Goal: Transaction & Acquisition: Purchase product/service

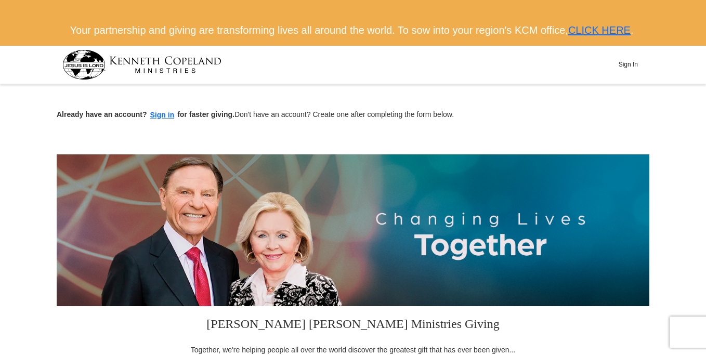
scroll to position [373, 0]
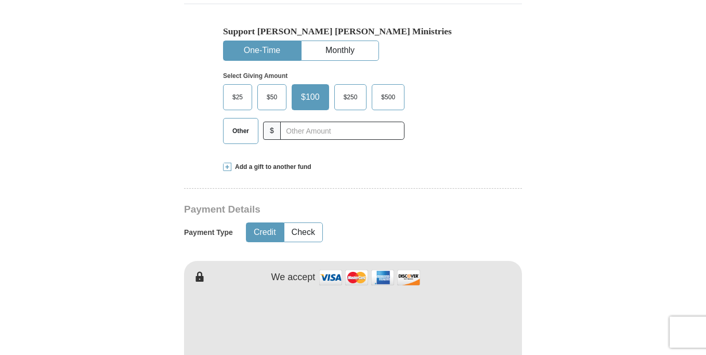
click at [229, 139] on span "Other" at bounding box center [240, 131] width 27 height 16
click at [0, 0] on input "Other" at bounding box center [0, 0] width 0 height 0
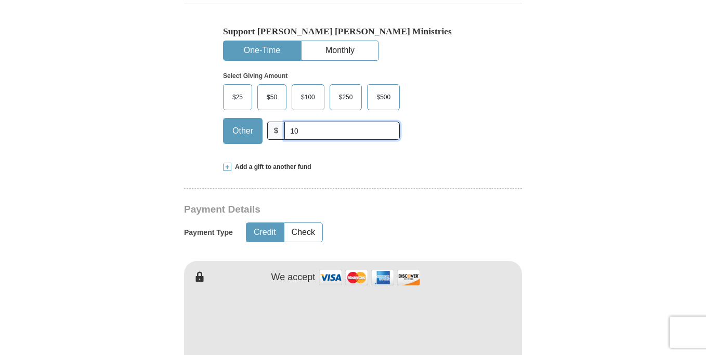
type input "10"
click at [509, 152] on div "Support [PERSON_NAME] [PERSON_NAME] Ministries One-Time Monthly Select Giving A…" at bounding box center [353, 78] width 338 height 148
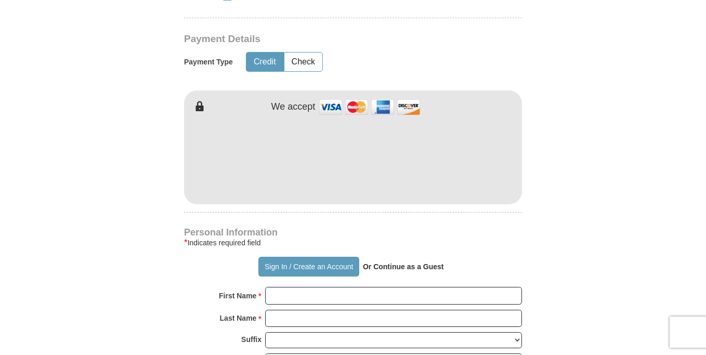
scroll to position [560, 0]
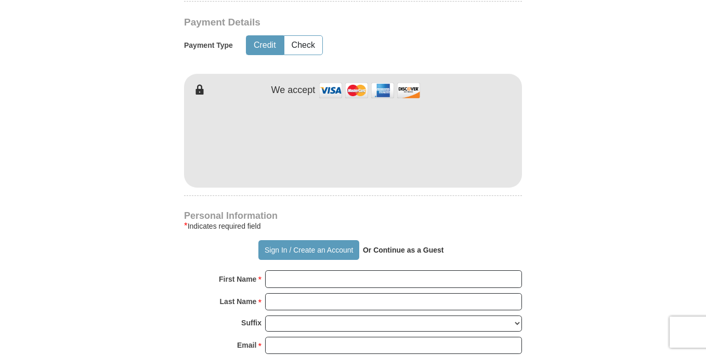
click at [410, 254] on strong "Or Continue as a Guest" at bounding box center [403, 250] width 81 height 8
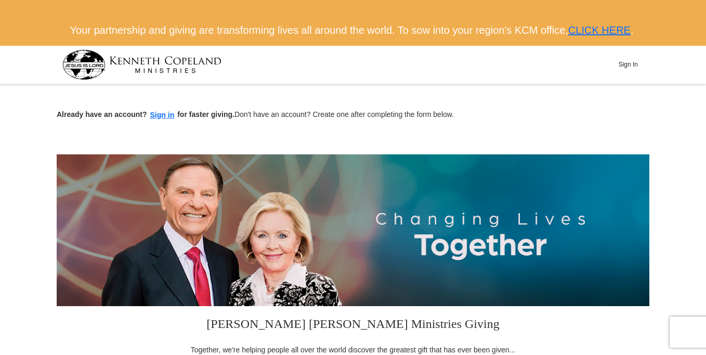
scroll to position [0, 0]
click at [160, 121] on button "Sign in" at bounding box center [162, 115] width 31 height 12
type button "[URL][DOMAIN_NAME]"
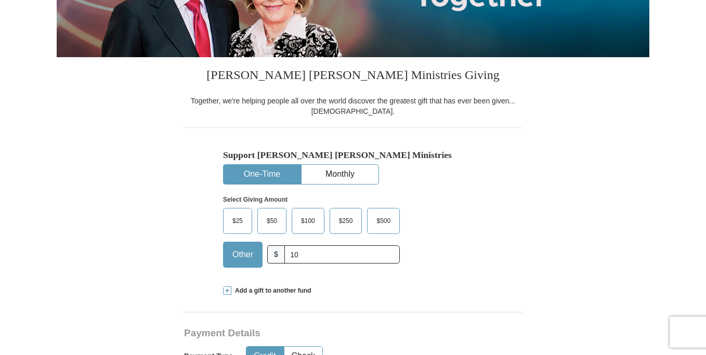
scroll to position [250, 0]
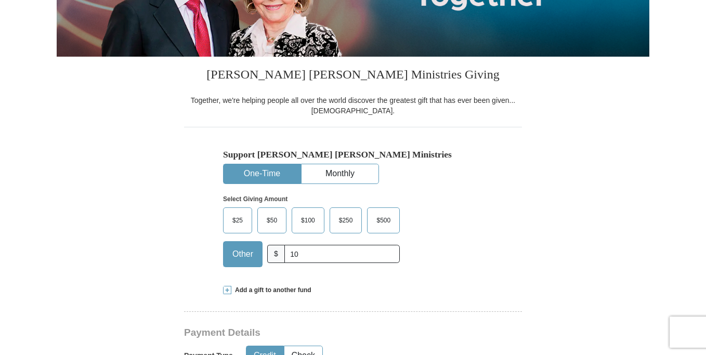
click at [402, 209] on div "Support [PERSON_NAME] [PERSON_NAME] Ministries One-Time Monthly Select Giving A…" at bounding box center [353, 212] width 260 height 126
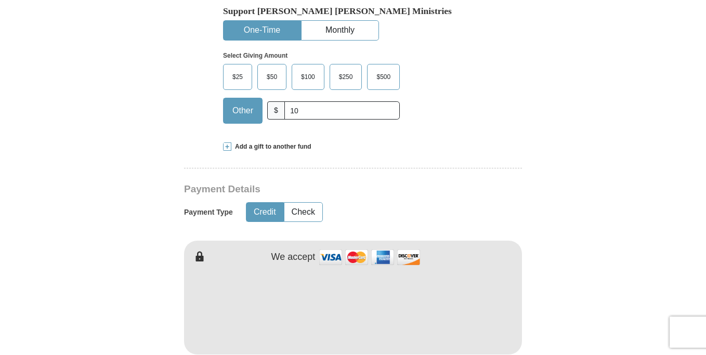
scroll to position [395, 0]
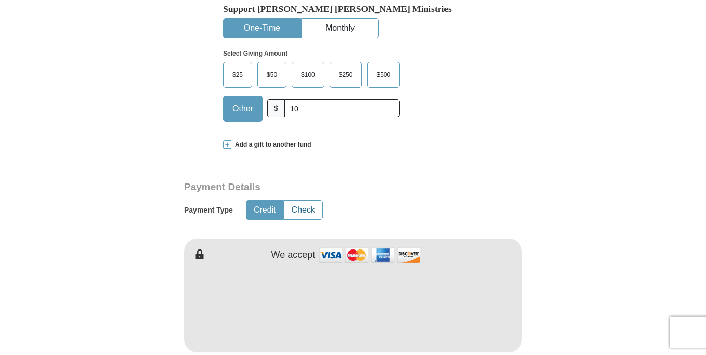
click at [317, 220] on button "Check" at bounding box center [303, 210] width 38 height 19
type button "Check"
type button "Credit"
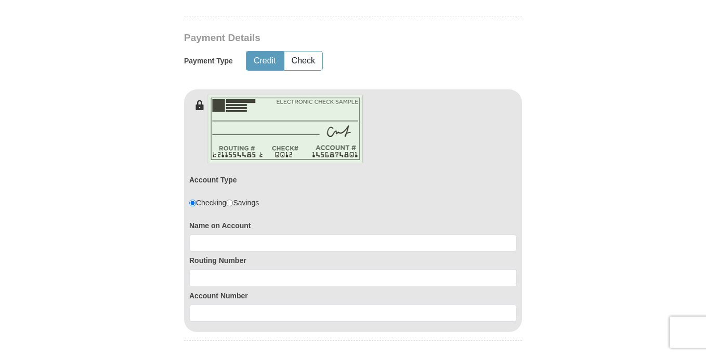
scroll to position [562, 0]
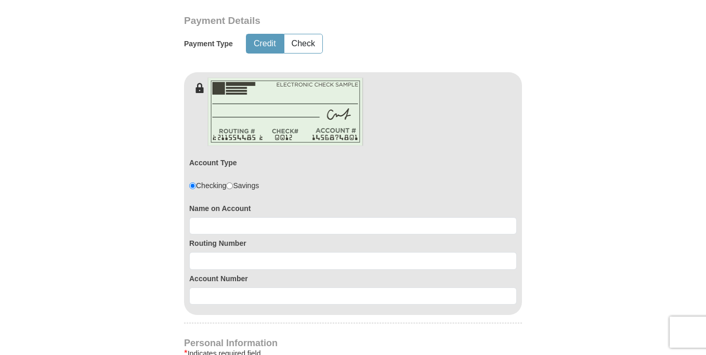
click at [266, 54] on button "Credit" at bounding box center [264, 43] width 37 height 19
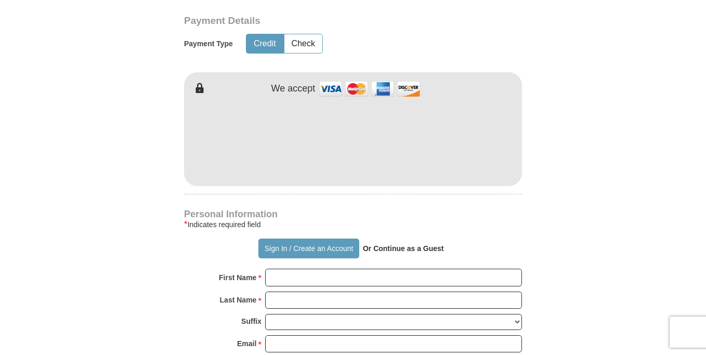
click at [591, 95] on form "Already have an account? Sign in for faster giving. Don't have an account? Crea…" at bounding box center [353, 164] width 593 height 1276
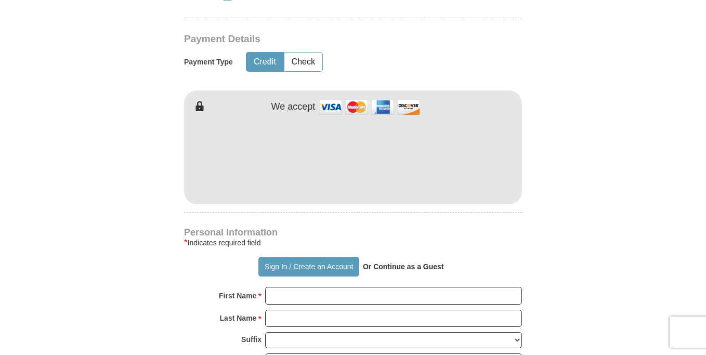
scroll to position [541, 0]
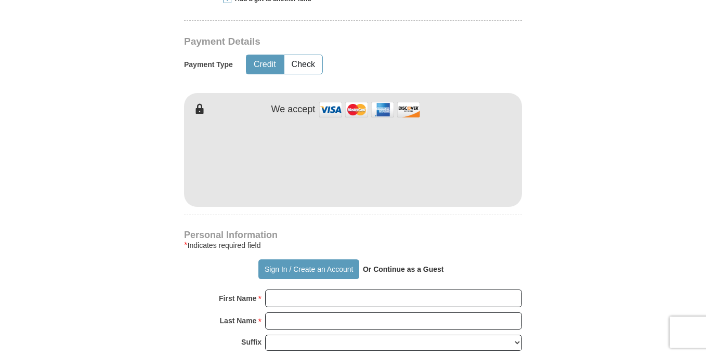
click at [403, 274] on strong "Or Continue as a Guest" at bounding box center [403, 269] width 81 height 8
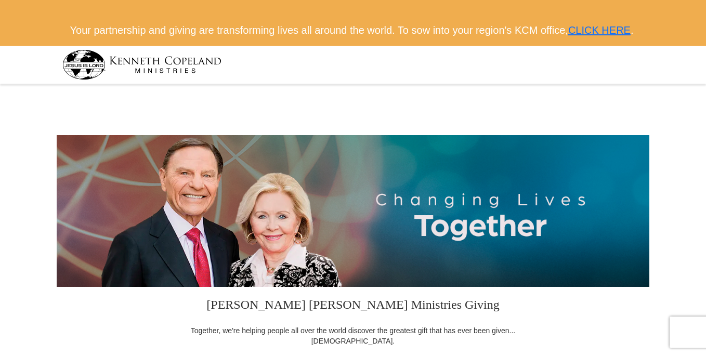
select select "TX"
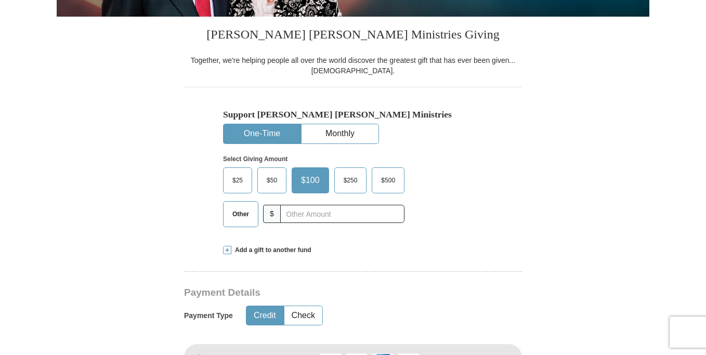
scroll to position [291, 0]
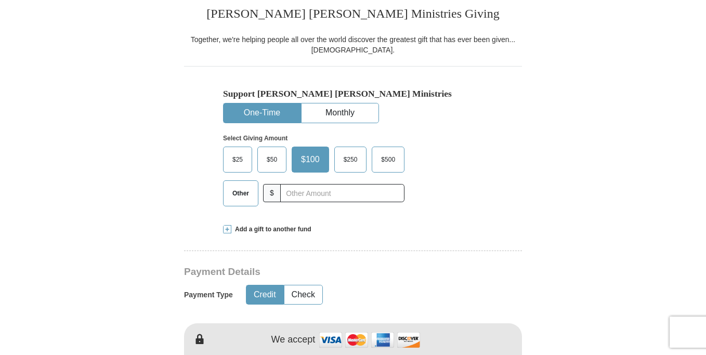
click at [242, 201] on span "Other" at bounding box center [240, 194] width 27 height 16
click at [0, 0] on input "Other" at bounding box center [0, 0] width 0 height 0
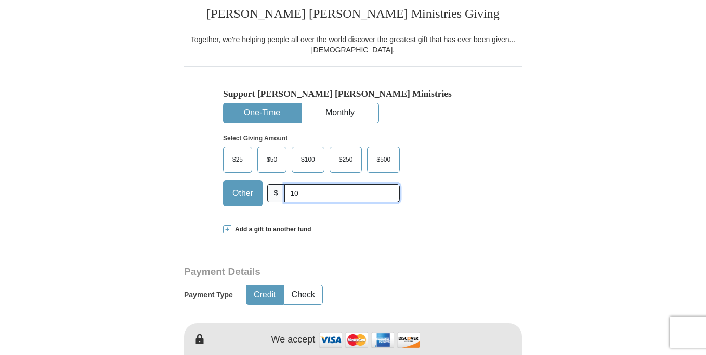
type input "10"
click at [476, 214] on div "Select Giving Amount Amount must be a valid number The total gift cannot be les…" at bounding box center [353, 168] width 260 height 91
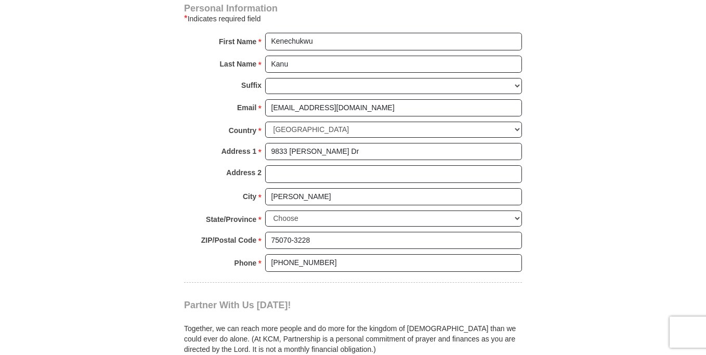
scroll to position [749, 0]
